Goal: Task Accomplishment & Management: Complete application form

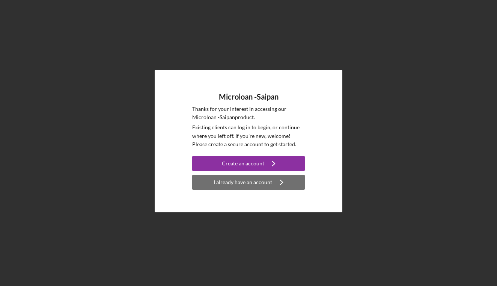
drag, startPoint x: 256, startPoint y: 160, endPoint x: 250, endPoint y: 175, distance: 16.3
click at [244, 183] on div "I already have an account" at bounding box center [243, 182] width 59 height 15
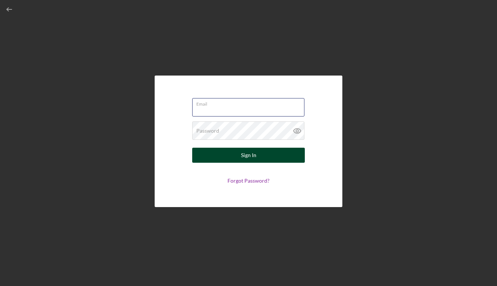
type input "[EMAIL_ADDRESS][DOMAIN_NAME]"
click at [250, 155] on div "Sign In" at bounding box center [248, 155] width 15 height 15
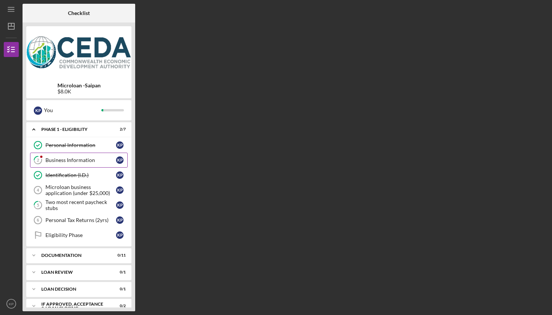
click at [75, 157] on link "2 Business Information K P" at bounding box center [79, 160] width 98 height 15
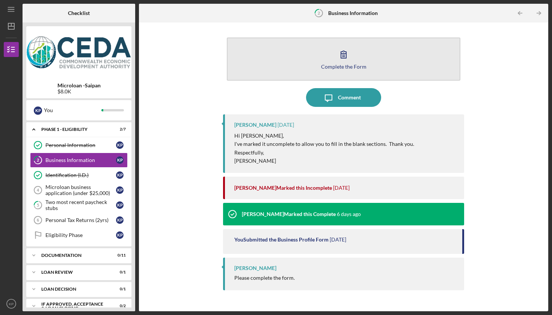
click at [333, 59] on button "Complete the Form Form" at bounding box center [343, 59] width 233 height 43
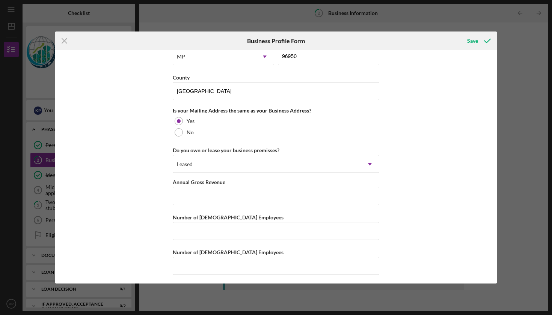
scroll to position [534, 0]
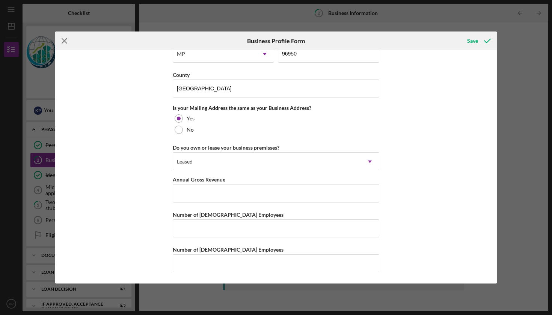
click at [65, 41] on icon "Icon/Menu Close" at bounding box center [64, 41] width 19 height 19
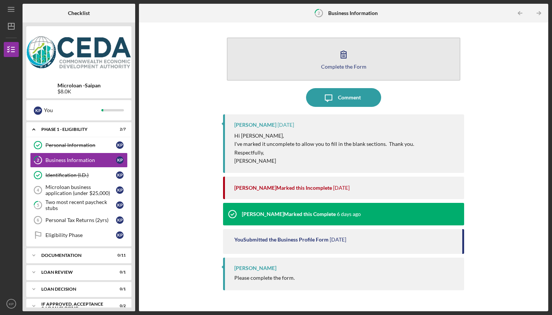
click at [321, 59] on button "Complete the Form Form" at bounding box center [343, 59] width 233 height 43
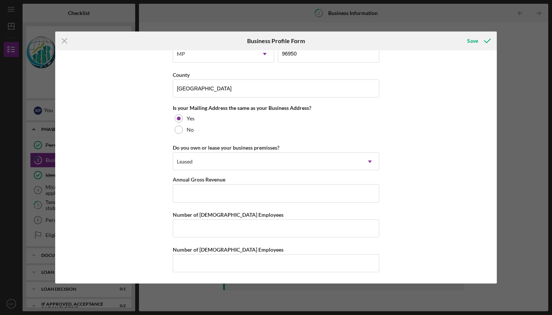
scroll to position [534, 0]
click at [67, 39] on icon "Icon/Menu Close" at bounding box center [64, 41] width 19 height 19
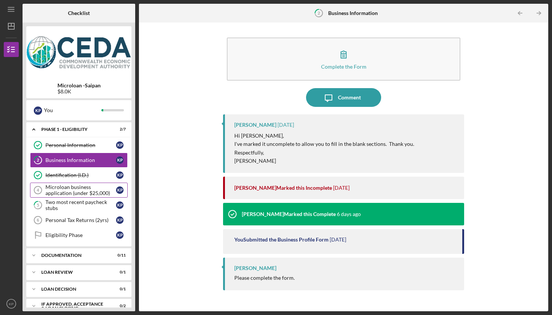
click at [71, 195] on div "Microloan business application (under $25,000)" at bounding box center [80, 190] width 71 height 12
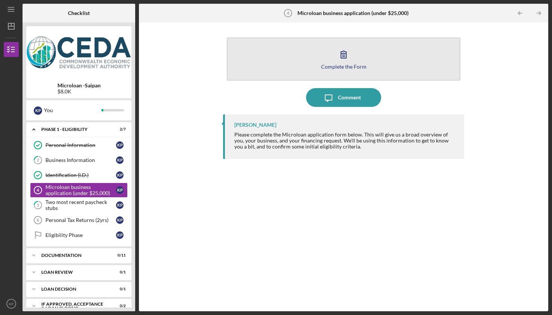
click at [350, 51] on icon "button" at bounding box center [343, 54] width 19 height 19
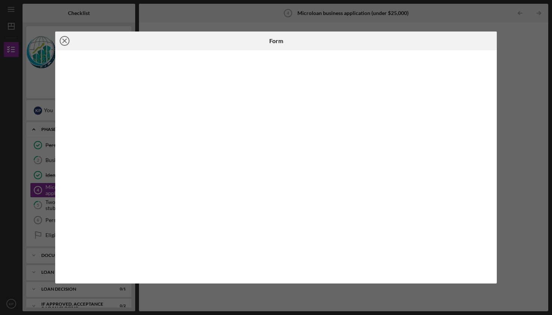
click at [63, 44] on icon "Icon/Close" at bounding box center [64, 41] width 19 height 19
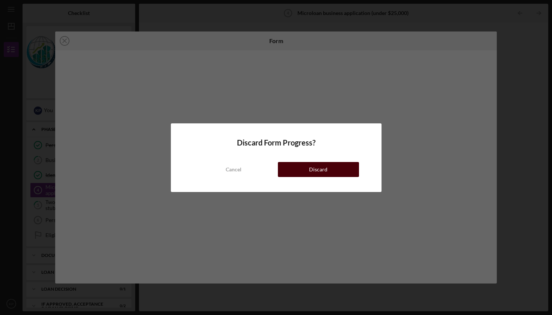
click at [321, 170] on div "Discard" at bounding box center [318, 169] width 18 height 15
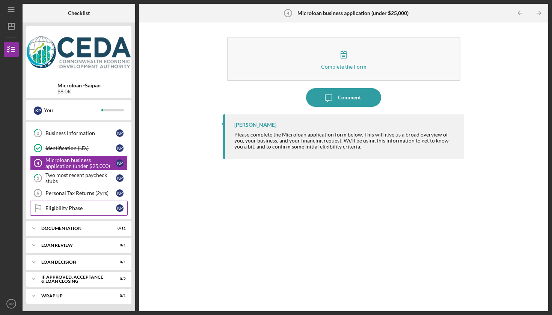
scroll to position [27, 0]
click at [43, 229] on div "Documentation" at bounding box center [81, 228] width 81 height 5
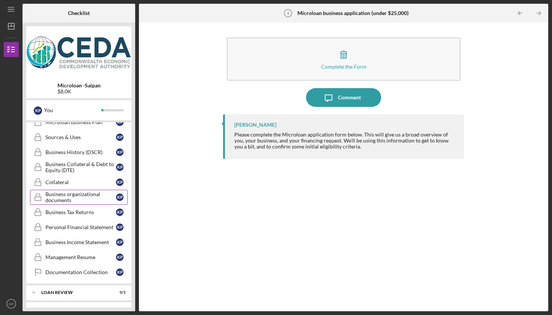
scroll to position [151, 0]
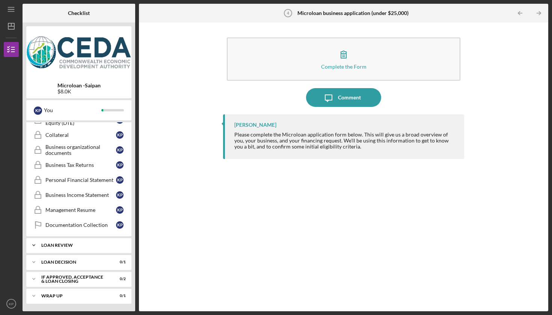
click at [54, 243] on div "Loan Review" at bounding box center [81, 245] width 81 height 5
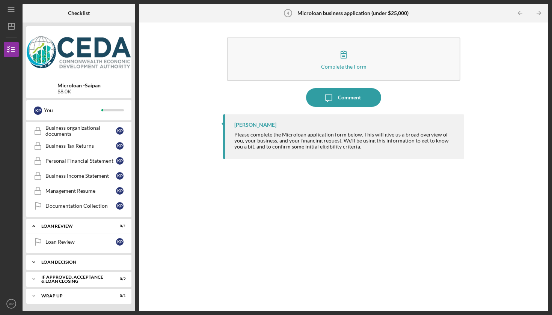
click at [53, 257] on div "Icon/Expander Loan decision 0 / 1" at bounding box center [78, 262] width 105 height 15
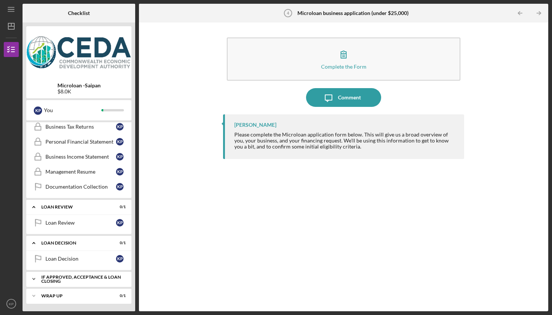
click at [53, 278] on div "If approved, acceptance & loan closing" at bounding box center [81, 279] width 81 height 9
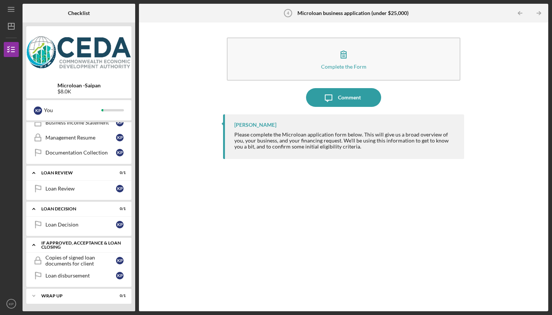
scroll to position [269, 0]
click at [52, 298] on div "Wrap up" at bounding box center [81, 296] width 81 height 5
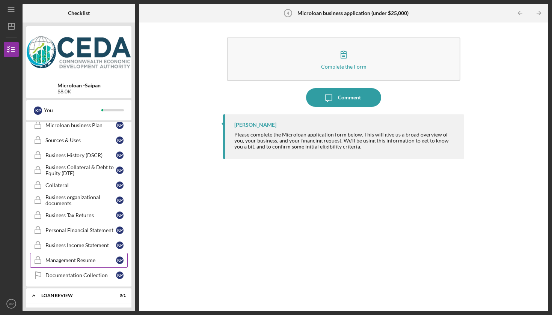
scroll to position [140, 0]
